Goal: Transaction & Acquisition: Purchase product/service

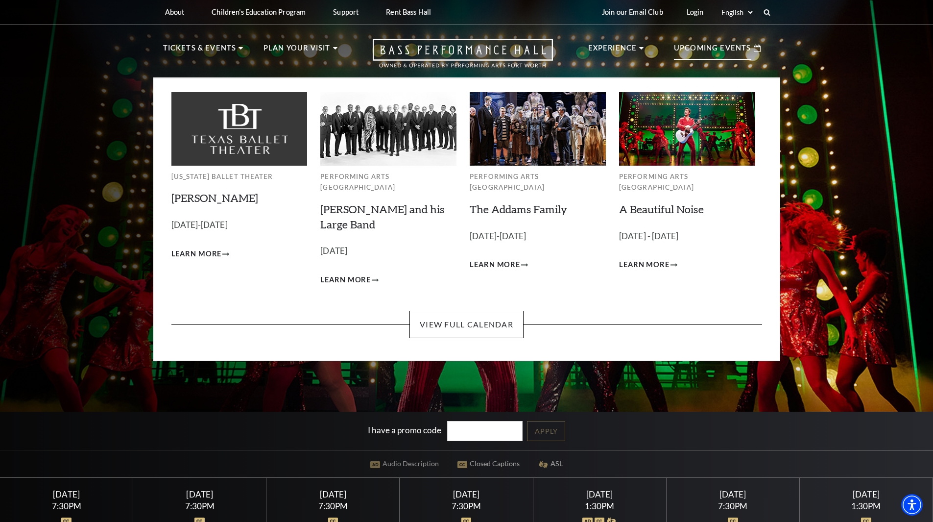
click at [691, 49] on p "Upcoming Events" at bounding box center [712, 51] width 77 height 18
click at [457, 311] on link "View Full Calendar" at bounding box center [467, 324] width 114 height 27
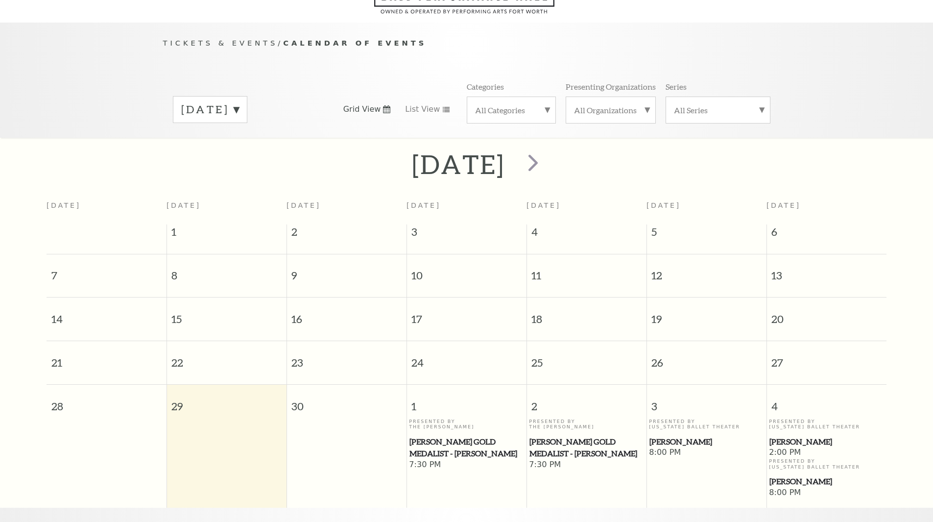
scroll to position [87, 0]
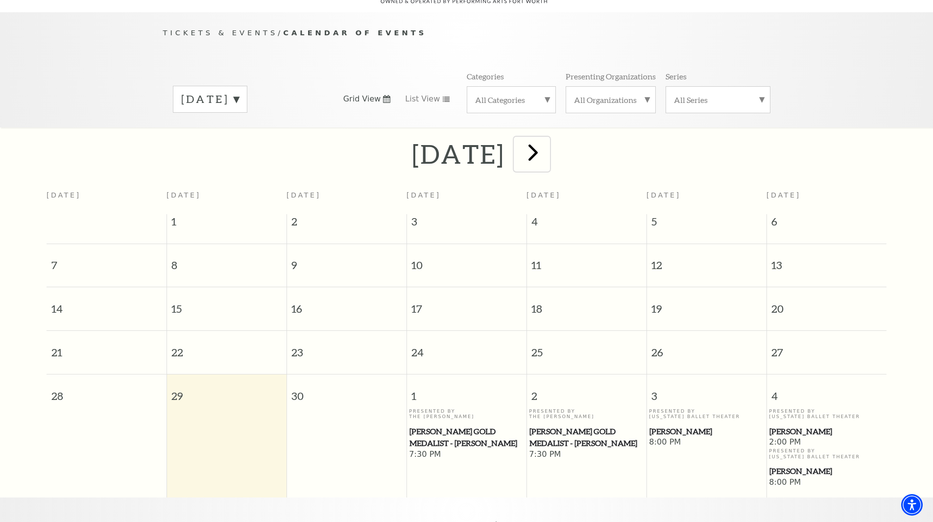
click at [547, 138] on span "next" at bounding box center [533, 152] width 28 height 28
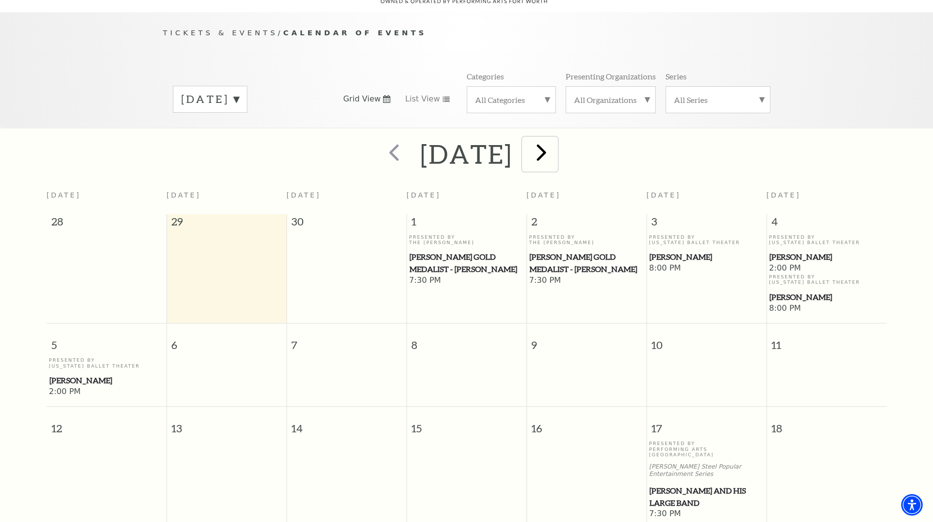
click at [556, 143] on span "next" at bounding box center [542, 152] width 28 height 28
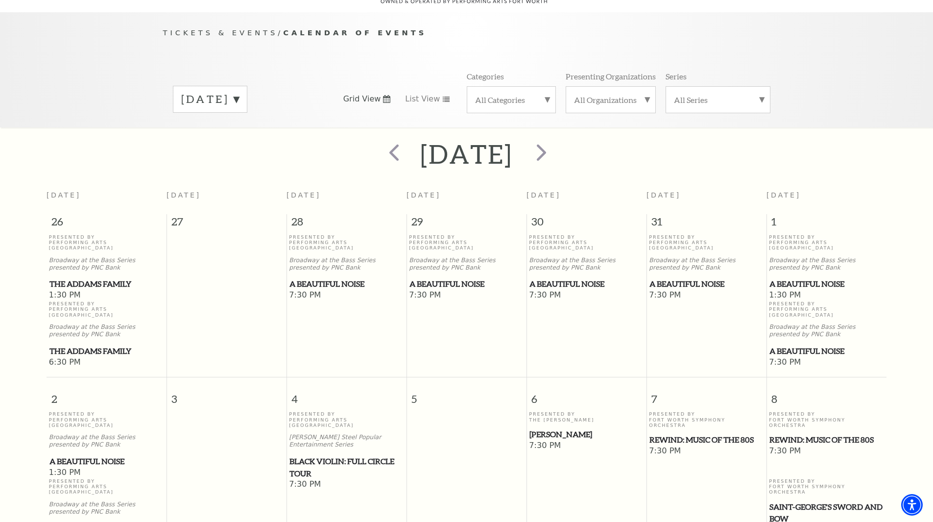
click at [437, 278] on span "A Beautiful Noise" at bounding box center [467, 284] width 114 height 12
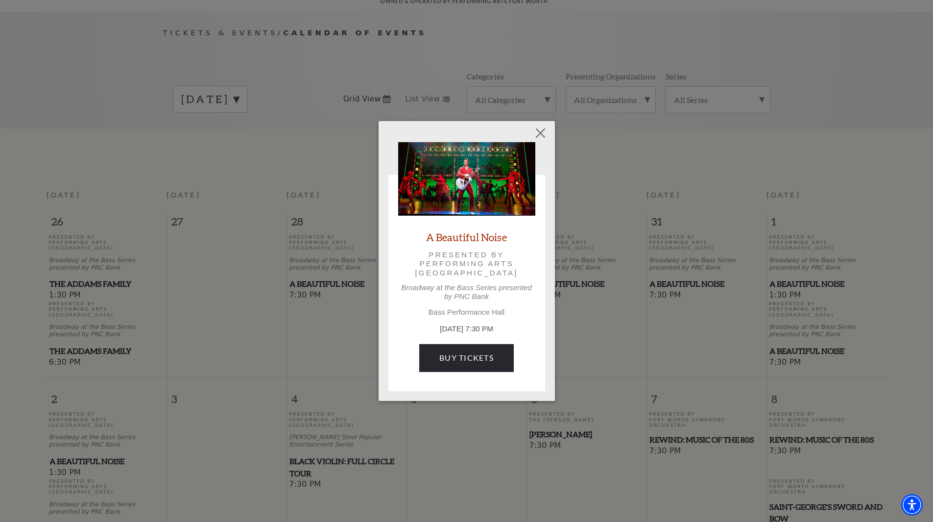
click at [479, 198] on img at bounding box center [466, 178] width 137 height 73
click at [467, 320] on div "A Beautiful Noise Presented by Performing Arts Fort Worth Broadway at the Bass …" at bounding box center [466, 261] width 137 height 239
click at [445, 361] on link "Buy Tickets" at bounding box center [466, 357] width 95 height 27
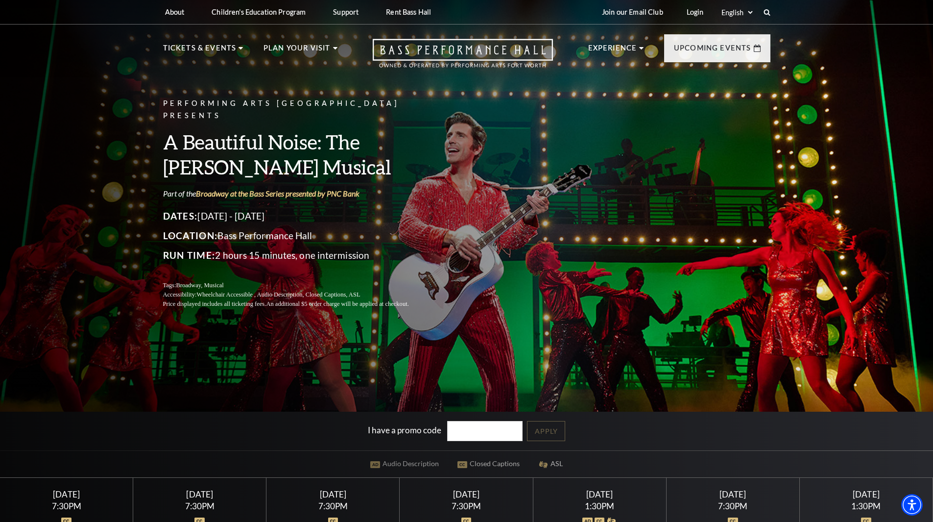
click at [493, 218] on div "Performing Arts Fort Worth Presents A Beautiful Noise: The Neil Diamond Musical…" at bounding box center [466, 203] width 627 height 231
